Goal: Information Seeking & Learning: Learn about a topic

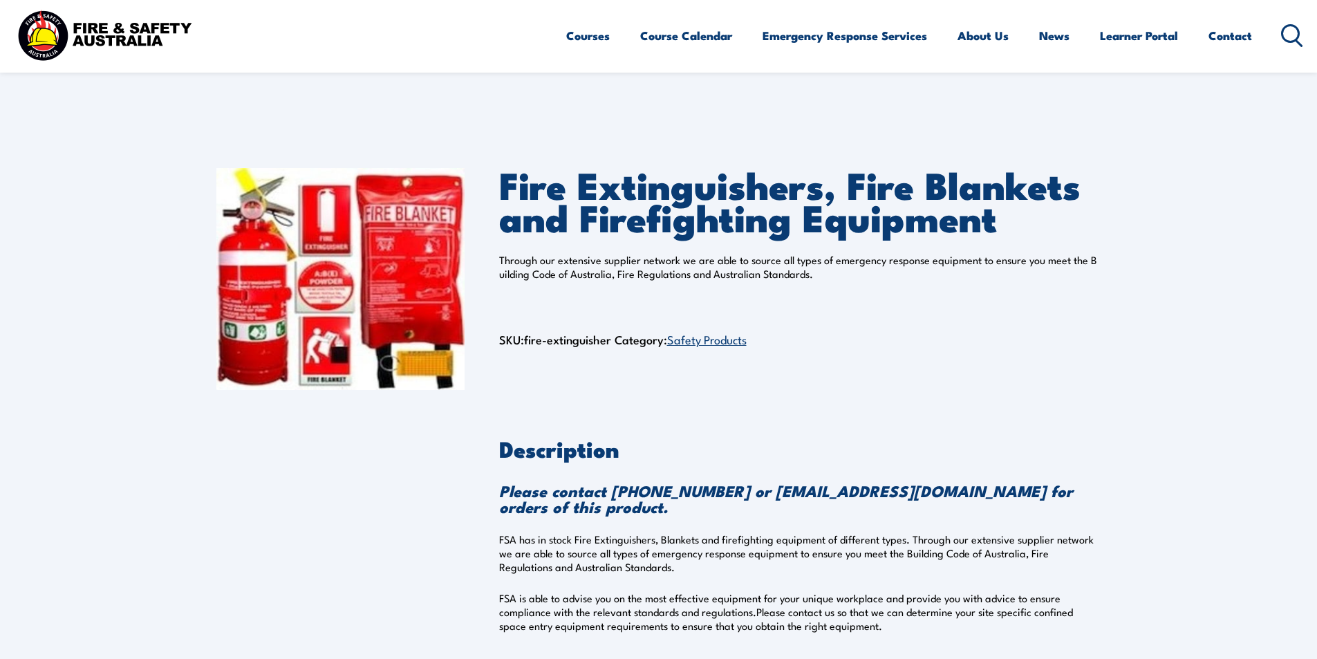
click at [721, 342] on link "Safety Products" at bounding box center [707, 339] width 80 height 17
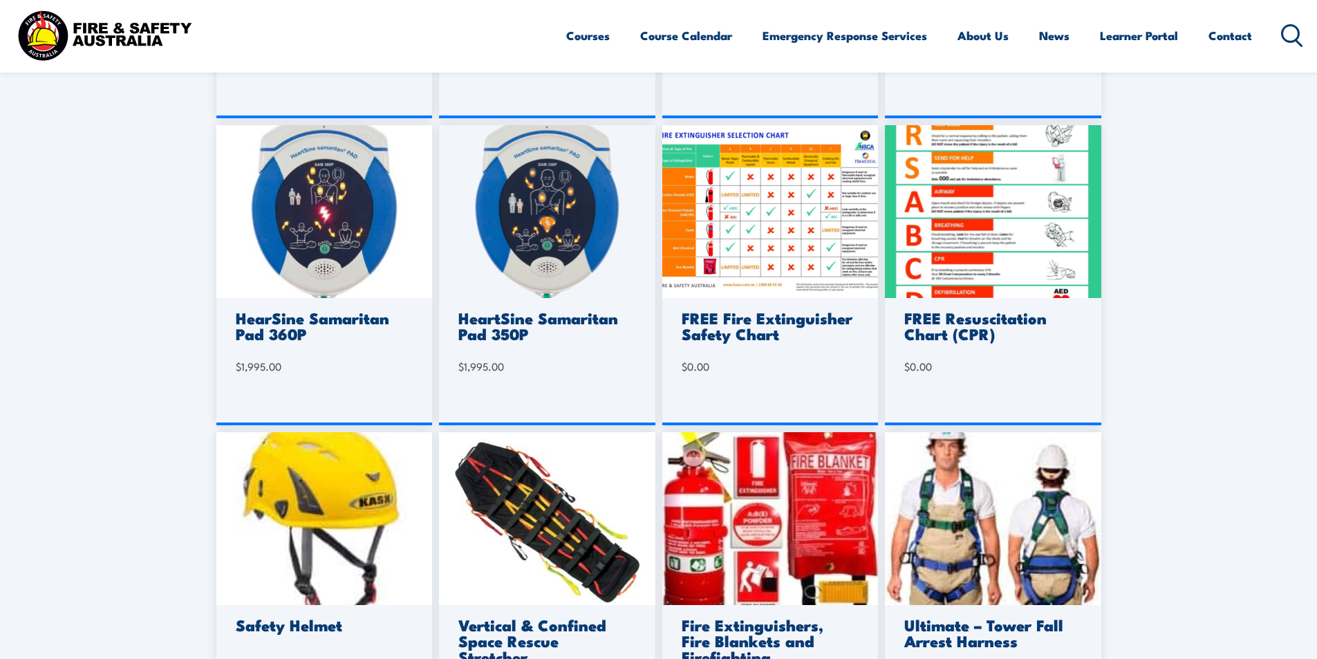
scroll to position [761, 0]
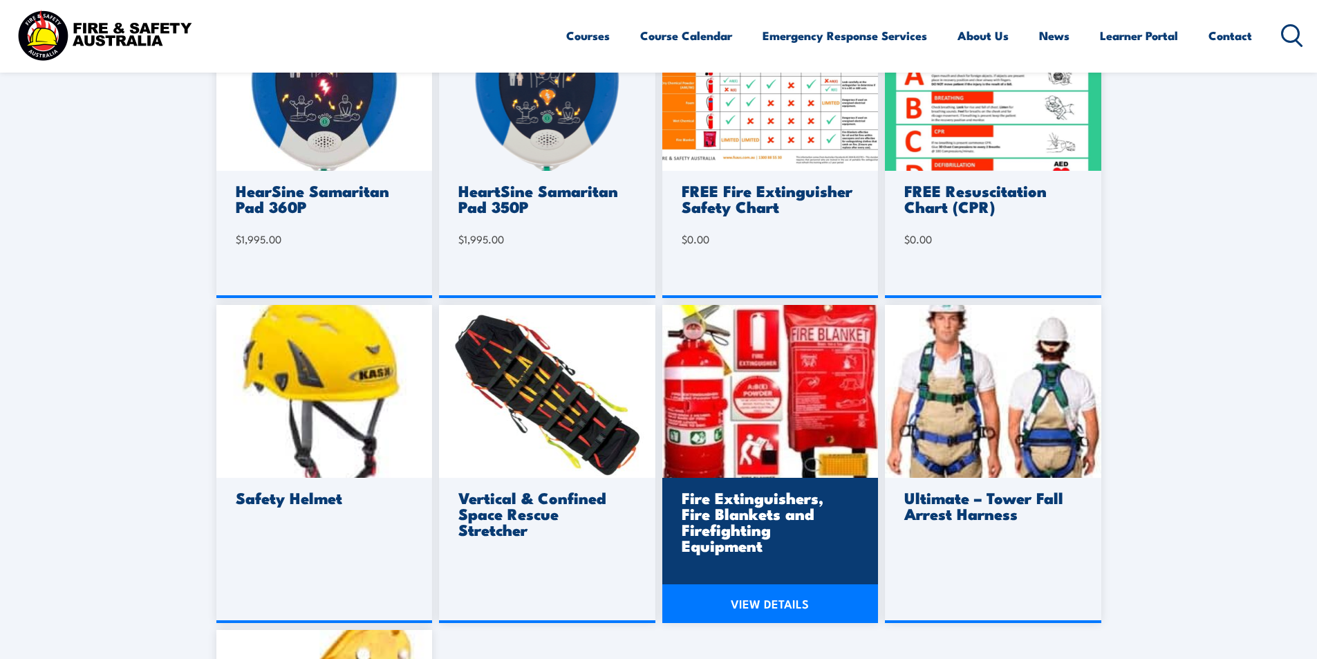
click at [745, 526] on h3 "Fire Extinguishers, Fire Blankets and Firefighting Equipment" at bounding box center [769, 522] width 174 height 64
click at [747, 602] on link "VIEW DETAILS" at bounding box center [771, 603] width 216 height 39
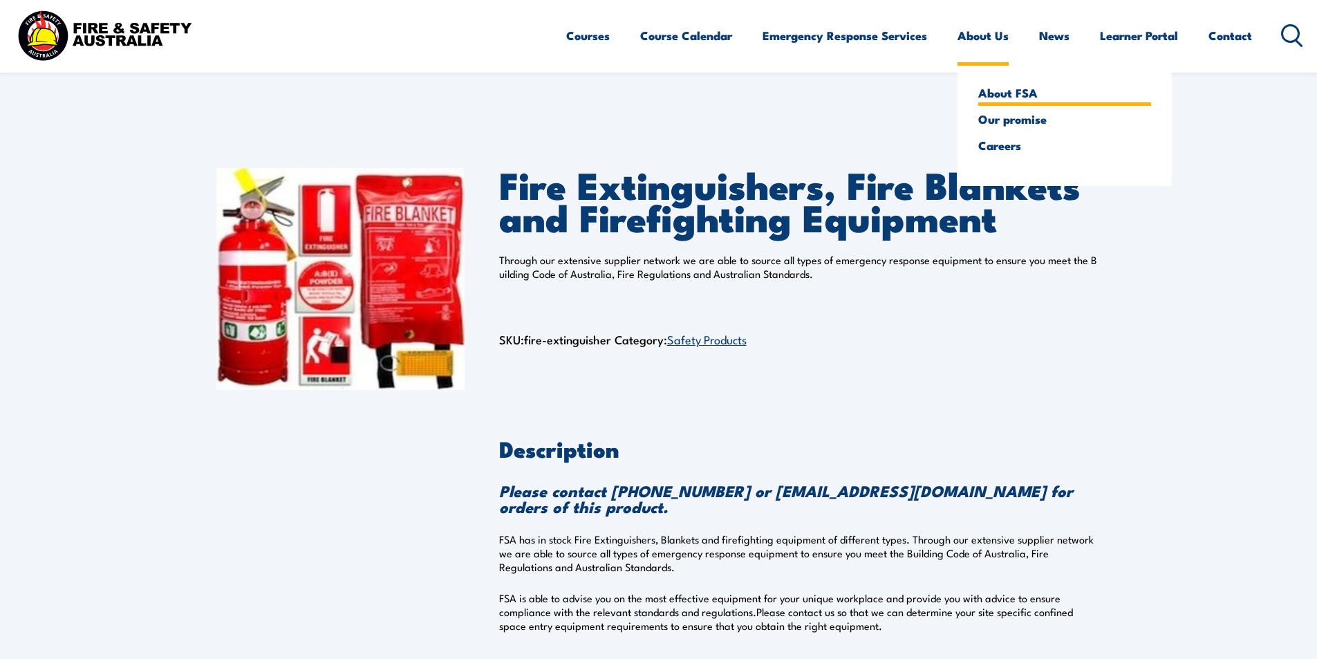
click at [995, 94] on link "About FSA" at bounding box center [1065, 92] width 173 height 12
